Goal: Task Accomplishment & Management: Use online tool/utility

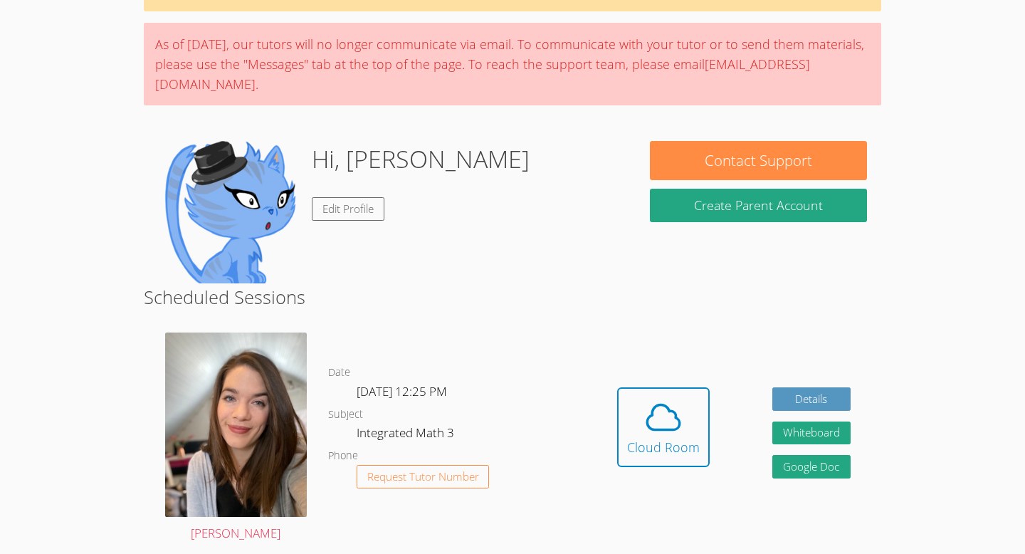
scroll to position [102, 0]
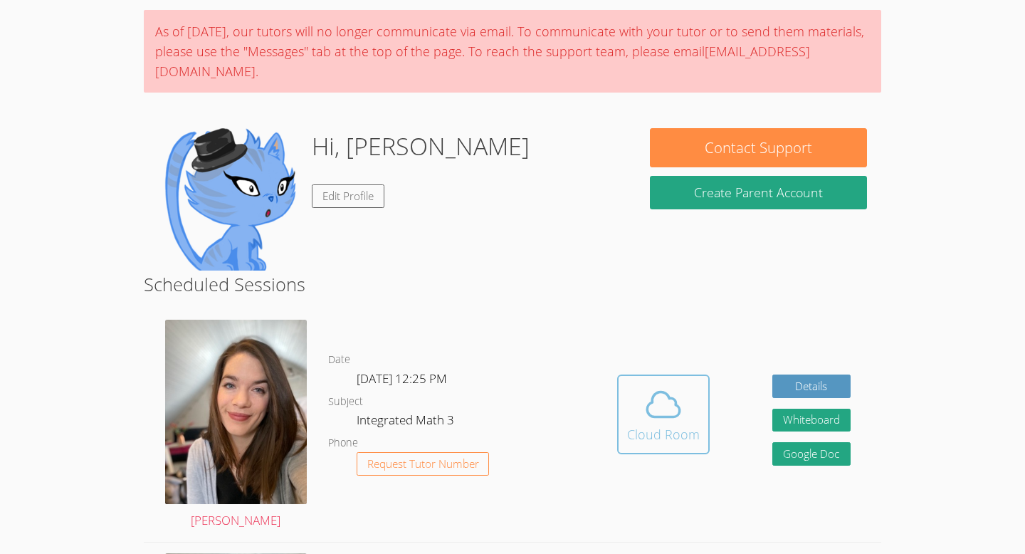
click at [650, 420] on icon at bounding box center [663, 404] width 40 height 40
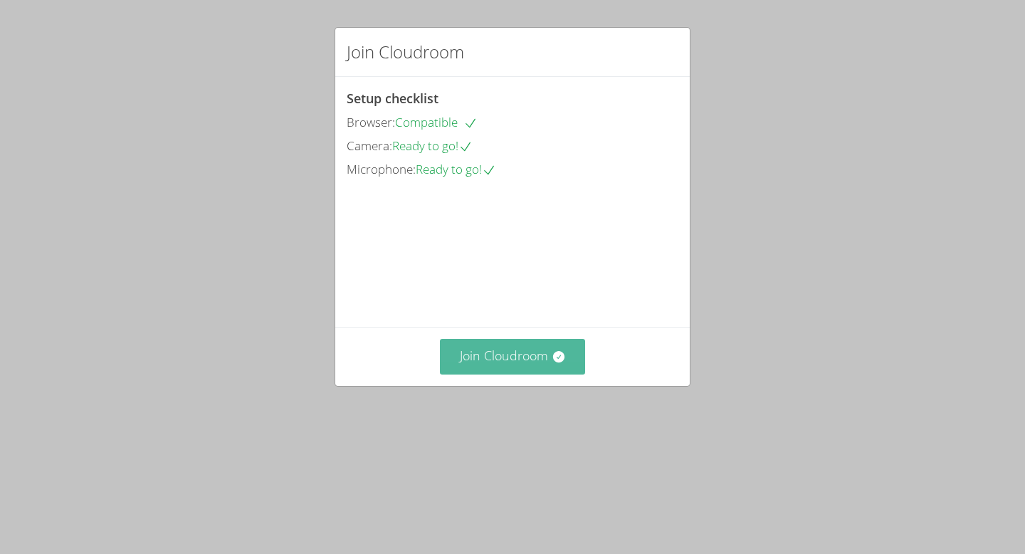
click at [547, 374] on button "Join Cloudroom" at bounding box center [513, 356] width 146 height 35
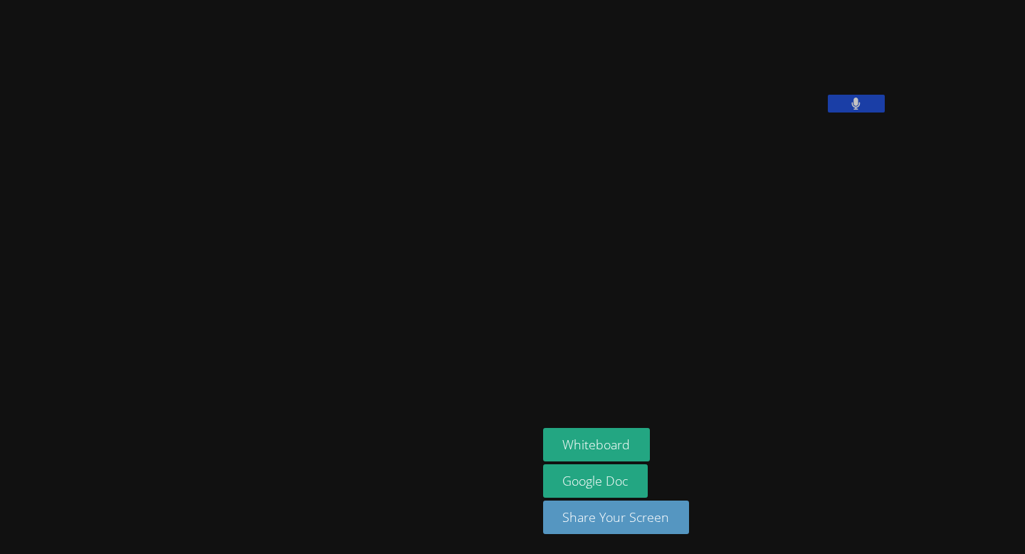
click at [852, 110] on icon at bounding box center [856, 103] width 9 height 12
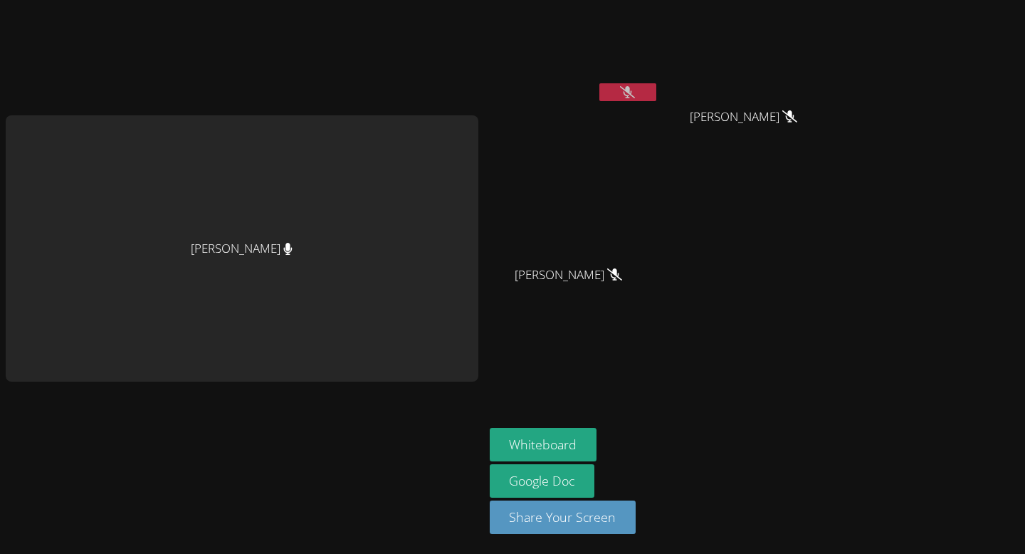
click at [738, 457] on div "Whiteboard Google Doc Share Your Screen" at bounding box center [662, 486] width 344 height 117
click at [537, 436] on button "Whiteboard" at bounding box center [543, 444] width 107 height 33
click at [543, 443] on button "Whiteboard" at bounding box center [543, 444] width 107 height 33
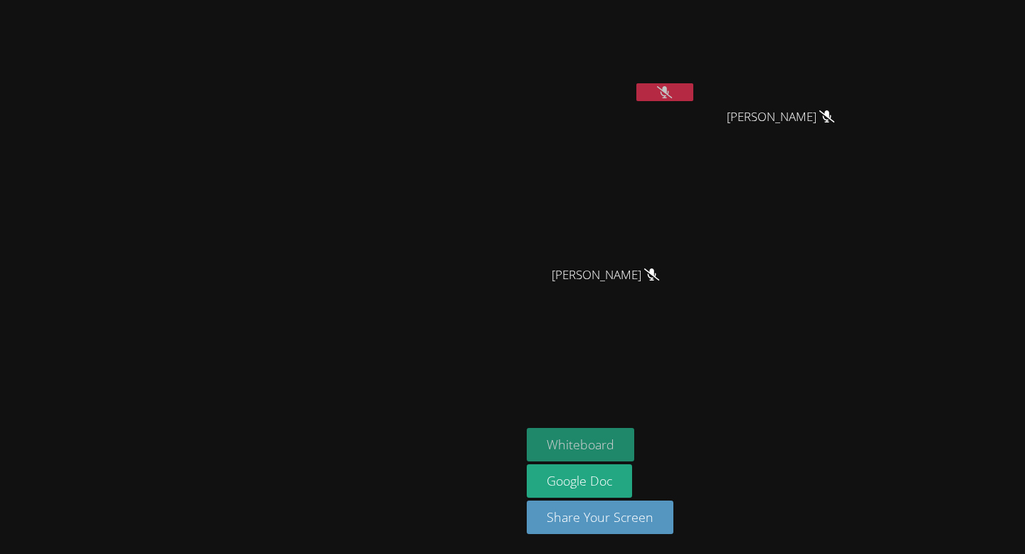
click at [634, 433] on button "Whiteboard" at bounding box center [580, 444] width 107 height 33
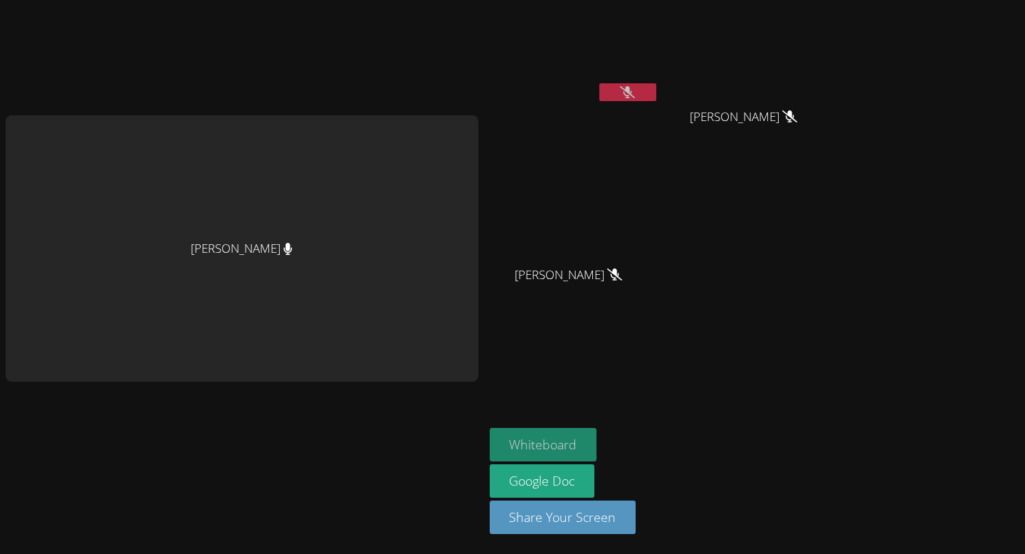
click at [512, 440] on button "Whiteboard" at bounding box center [543, 444] width 107 height 33
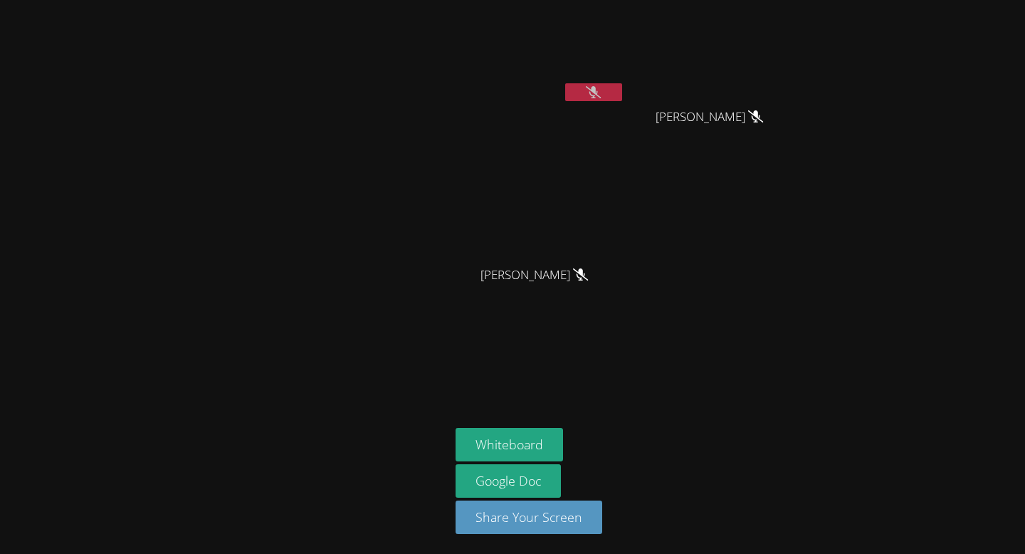
click at [266, 402] on div at bounding box center [225, 277] width 438 height 542
click at [204, 125] on div at bounding box center [225, 277] width 438 height 542
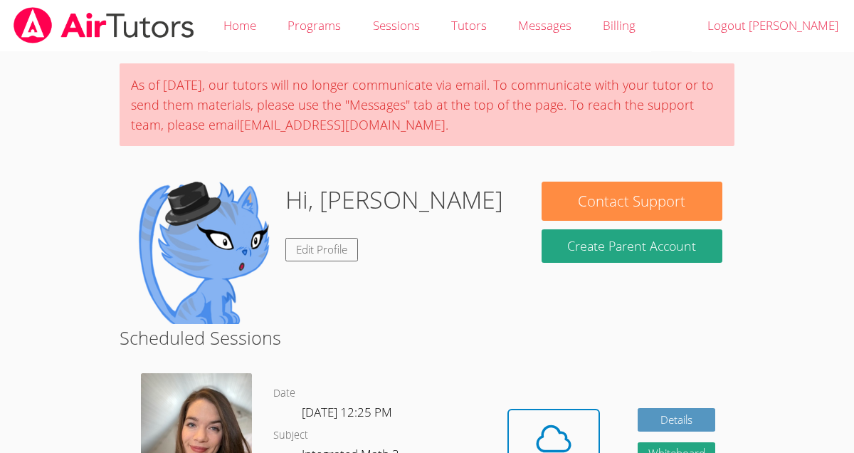
scroll to position [102, 0]
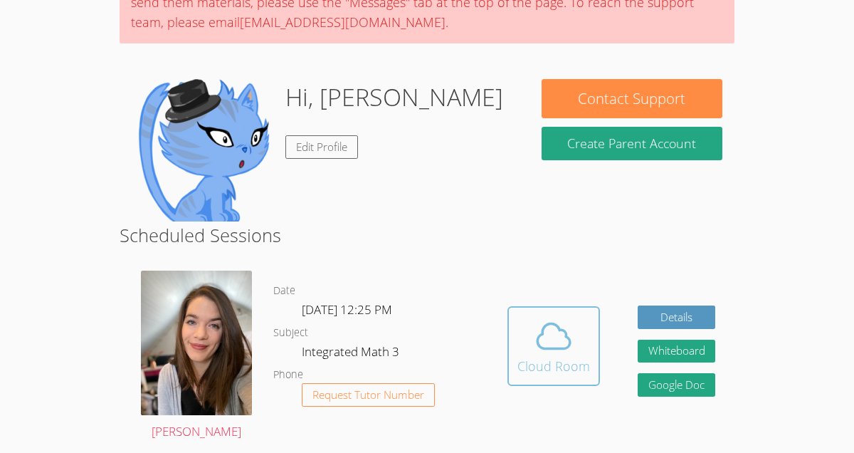
click at [554, 338] on icon at bounding box center [554, 336] width 40 height 40
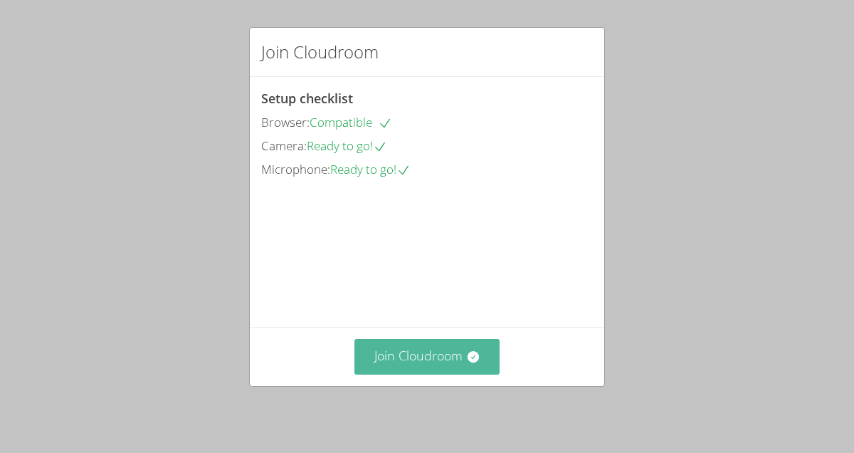
click at [429, 359] on button "Join Cloudroom" at bounding box center [427, 356] width 146 height 35
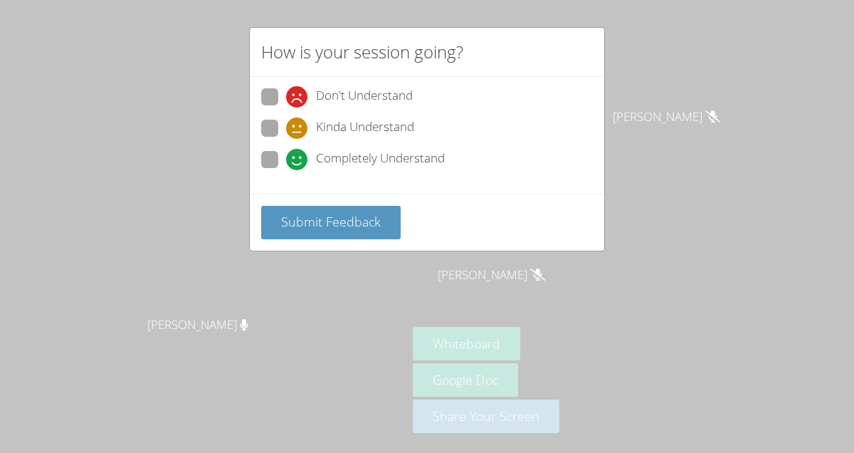
click at [280, 121] on label "Kinda Understand" at bounding box center [337, 129] width 153 height 19
click at [286, 121] on input "Kinda Understand" at bounding box center [292, 126] width 12 height 12
radio input "true"
click at [318, 217] on span "Submit Feedback" at bounding box center [331, 221] width 100 height 17
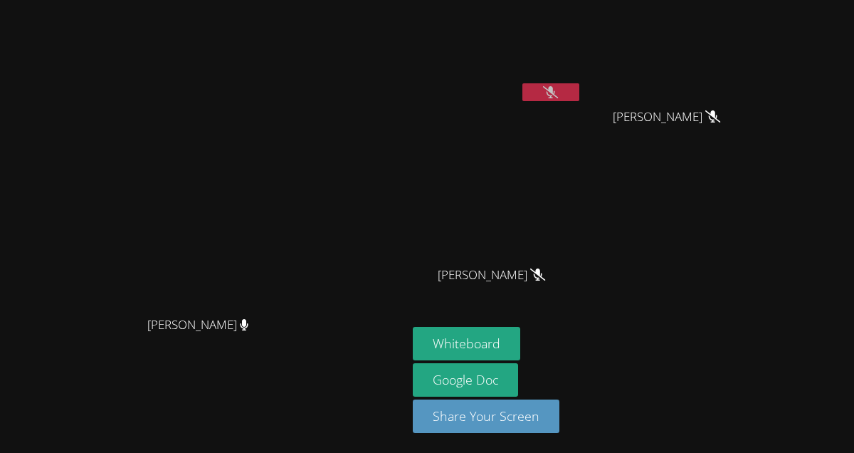
click at [579, 83] on button at bounding box center [550, 92] width 57 height 18
click at [556, 92] on icon at bounding box center [551, 92] width 9 height 12
